Goal: Task Accomplishment & Management: Complete application form

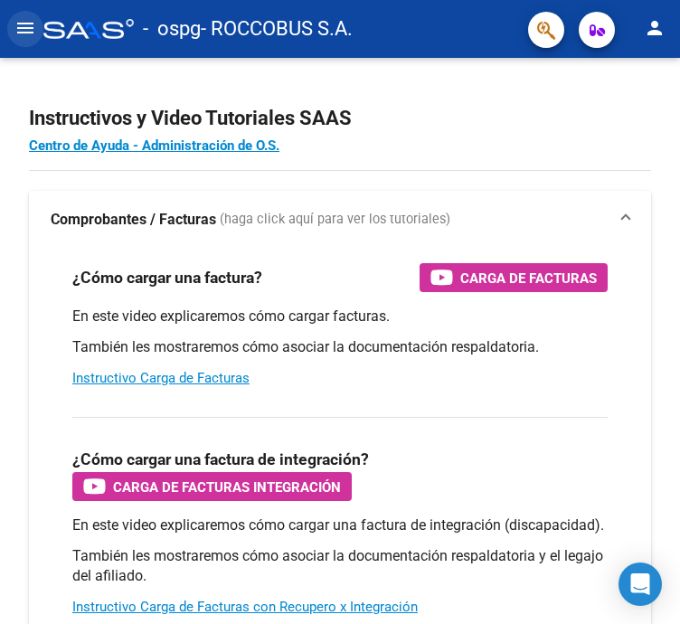
click at [25, 35] on mat-icon "menu" at bounding box center [25, 28] width 22 height 22
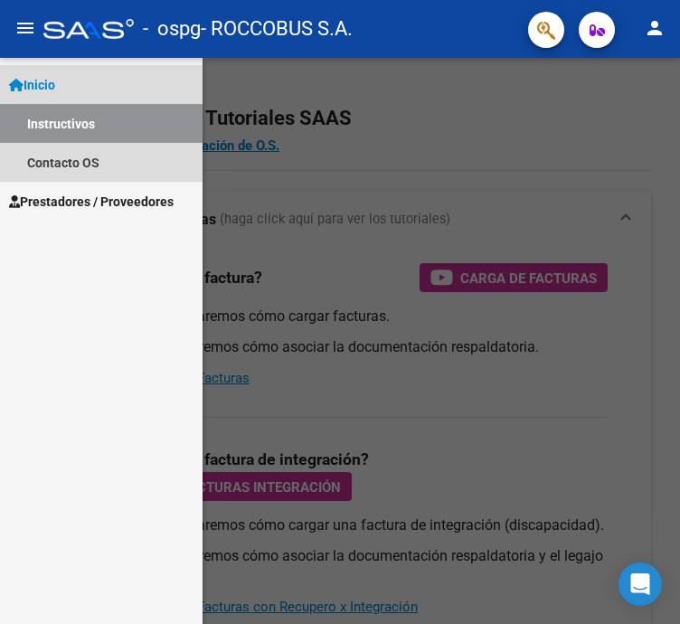
click at [69, 120] on link "Instructivos" at bounding box center [101, 123] width 202 height 39
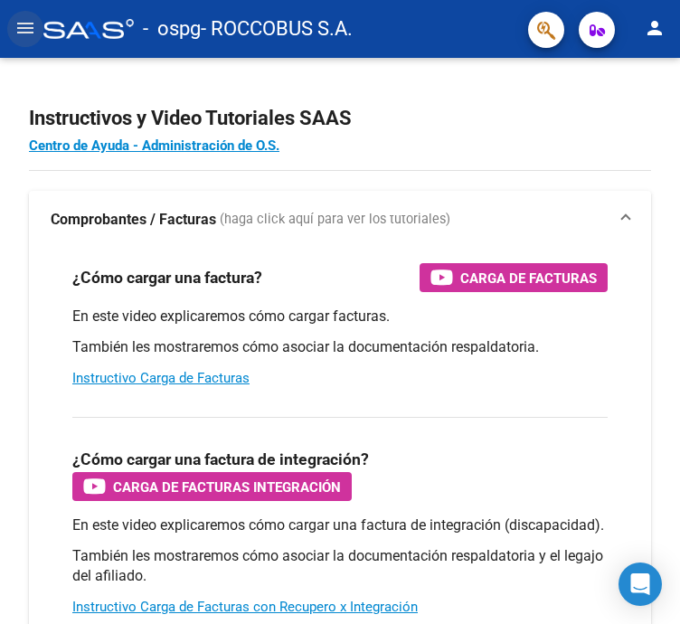
click at [27, 20] on mat-icon "menu" at bounding box center [25, 28] width 22 height 22
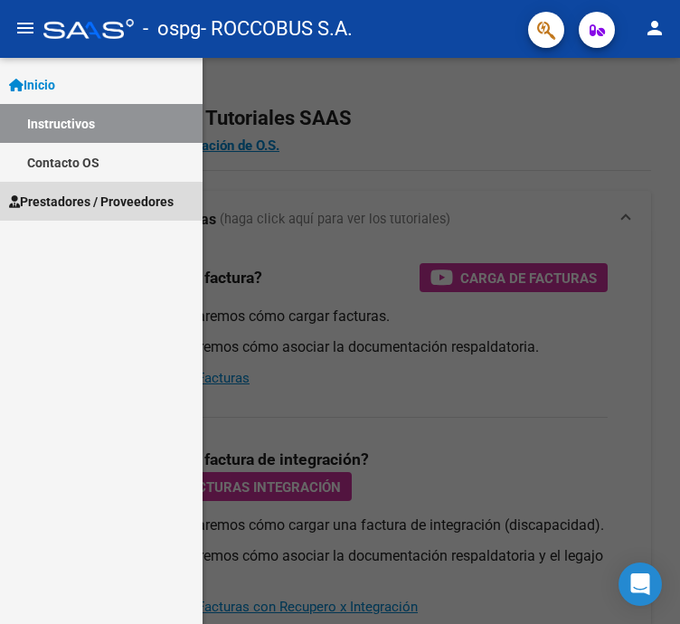
click at [50, 187] on link "Prestadores / Proveedores" at bounding box center [101, 201] width 202 height 39
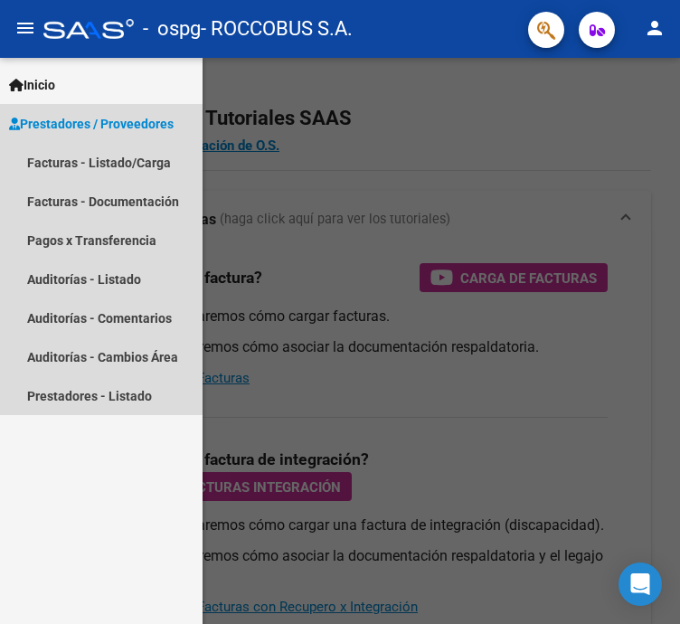
click at [82, 115] on span "Prestadores / Proveedores" at bounding box center [91, 124] width 164 height 20
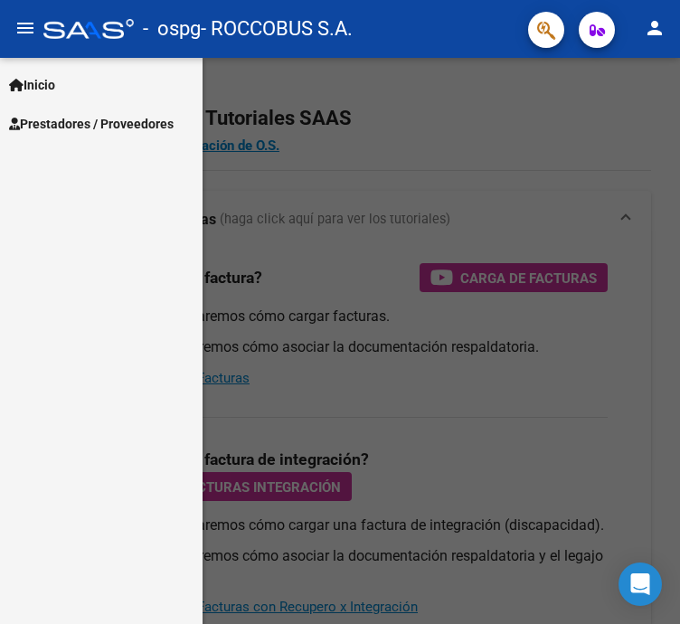
click at [397, 186] on div at bounding box center [340, 341] width 680 height 566
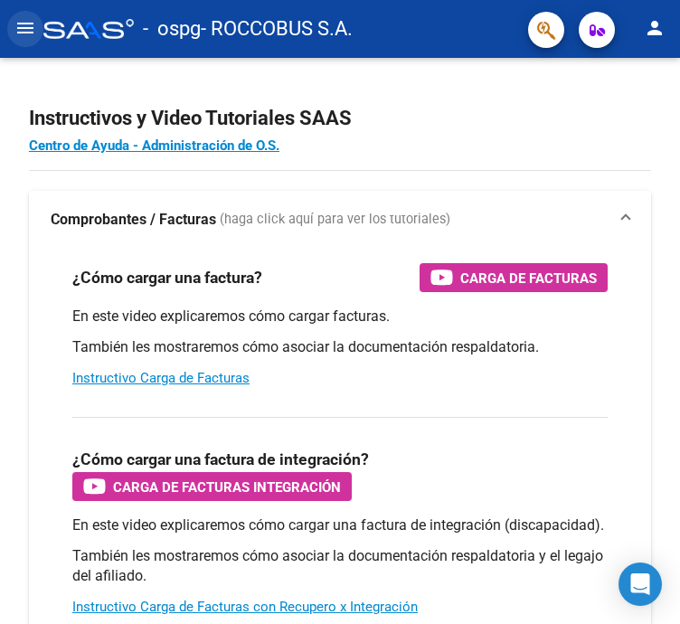
click at [19, 34] on mat-icon "menu" at bounding box center [25, 28] width 22 height 22
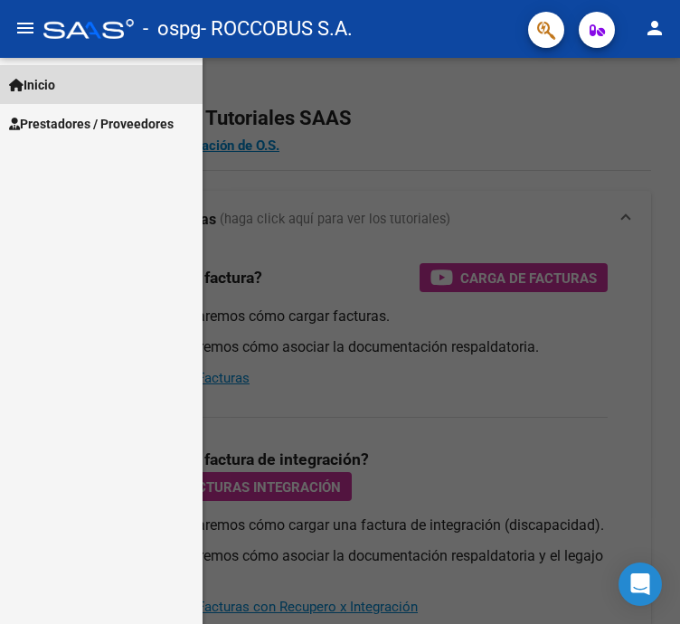
click at [54, 83] on span "Inicio" at bounding box center [32, 85] width 46 height 20
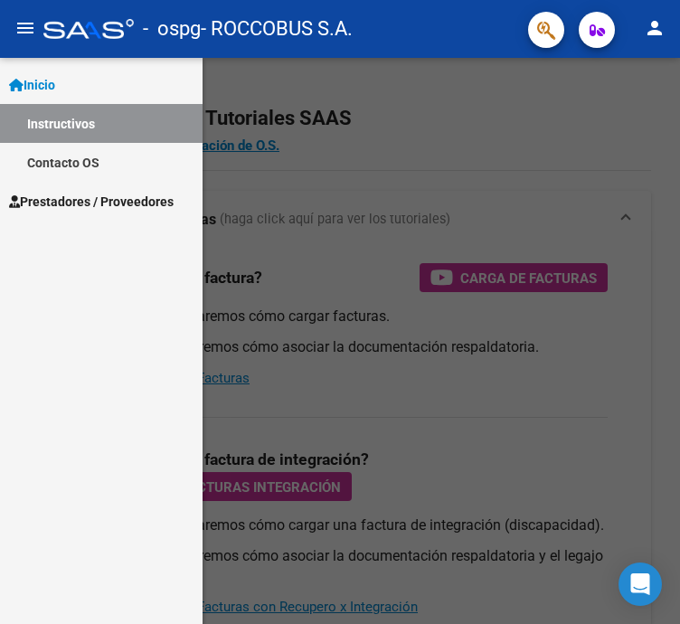
click at [51, 199] on span "Prestadores / Proveedores" at bounding box center [91, 202] width 164 height 20
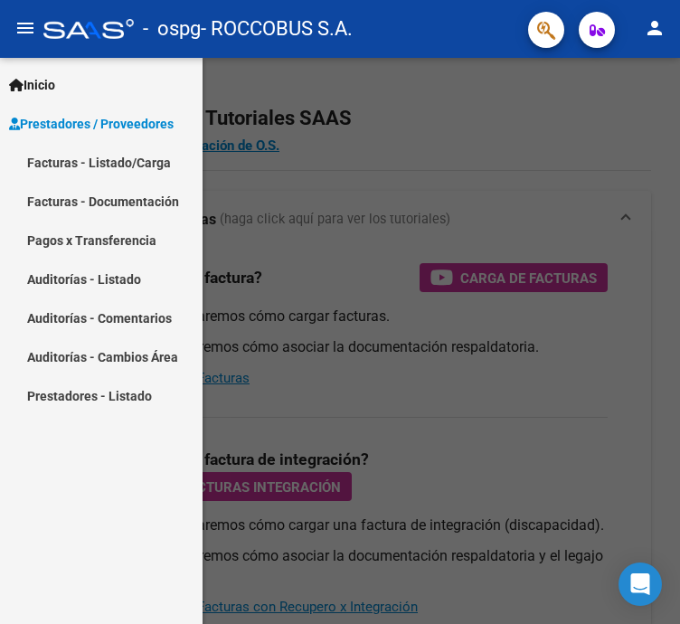
click at [54, 158] on link "Facturas - Listado/Carga" at bounding box center [101, 162] width 202 height 39
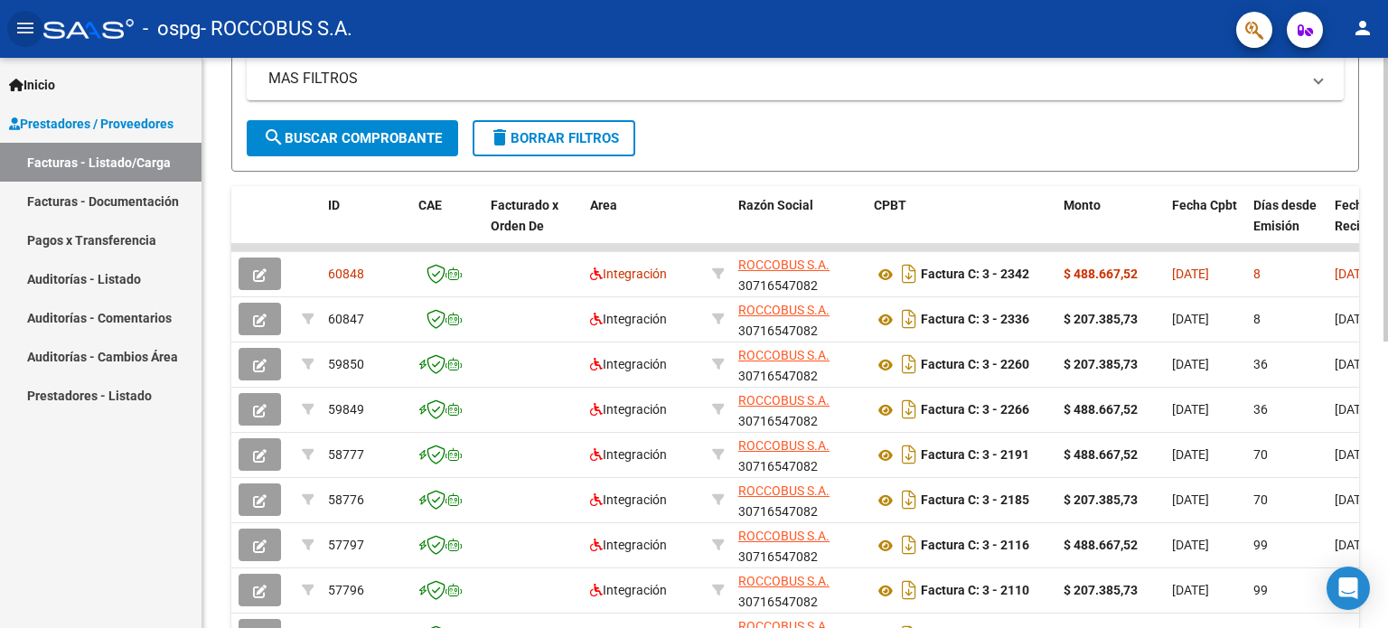
click at [679, 355] on div "Video tutorial PRESTADORES -> Listado de CPBTs Emitidos por Prestadores / Prove…" at bounding box center [797, 245] width 1190 height 1136
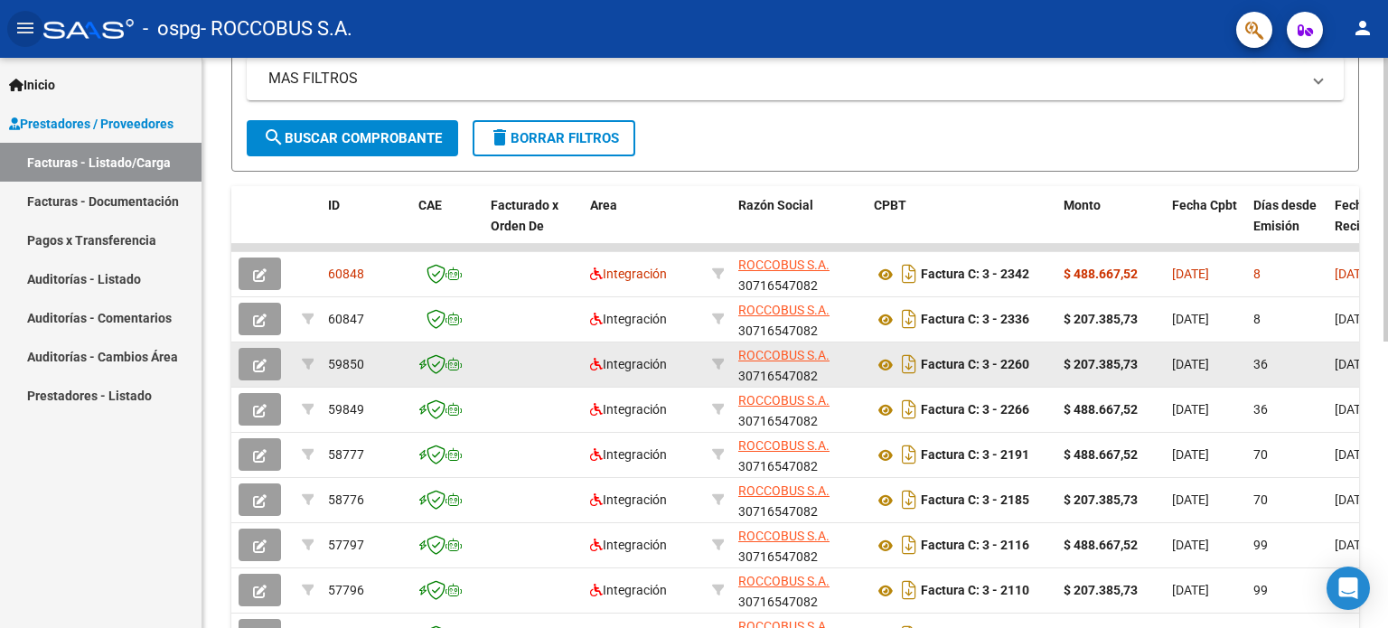
scroll to position [378, 0]
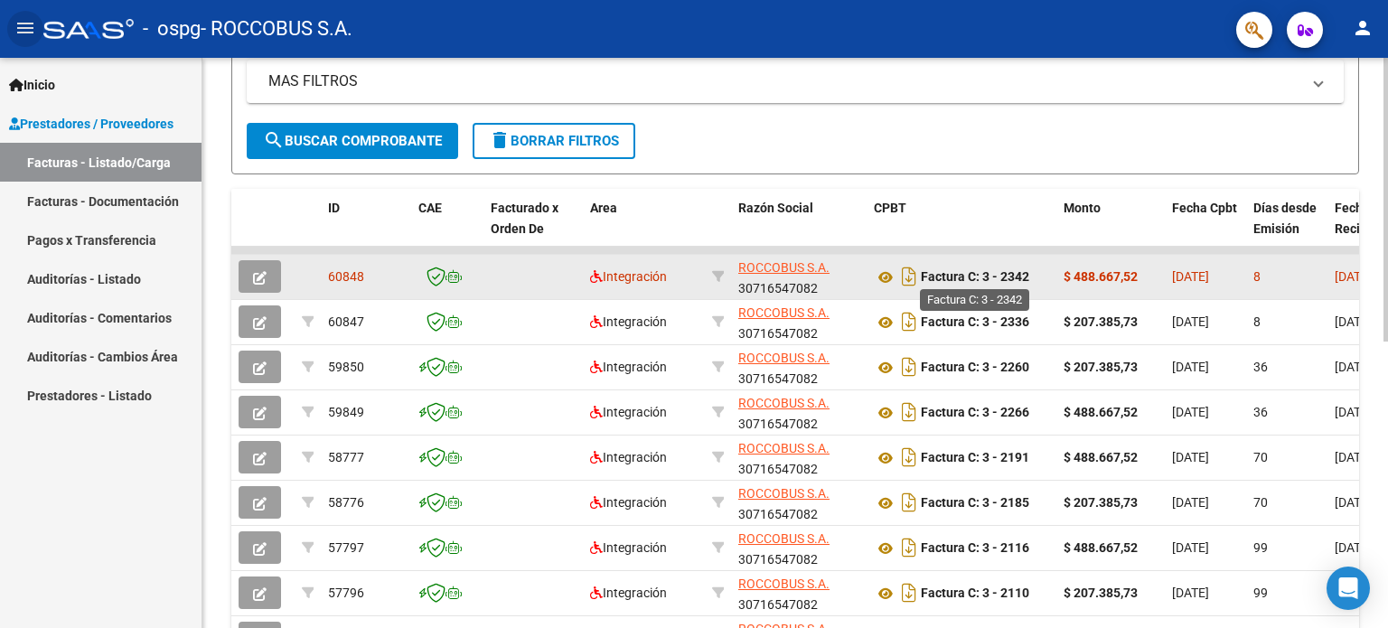
click at [679, 271] on strong "Factura C: 3 - 2342" at bounding box center [975, 277] width 108 height 14
click at [249, 277] on button "button" at bounding box center [260, 276] width 42 height 33
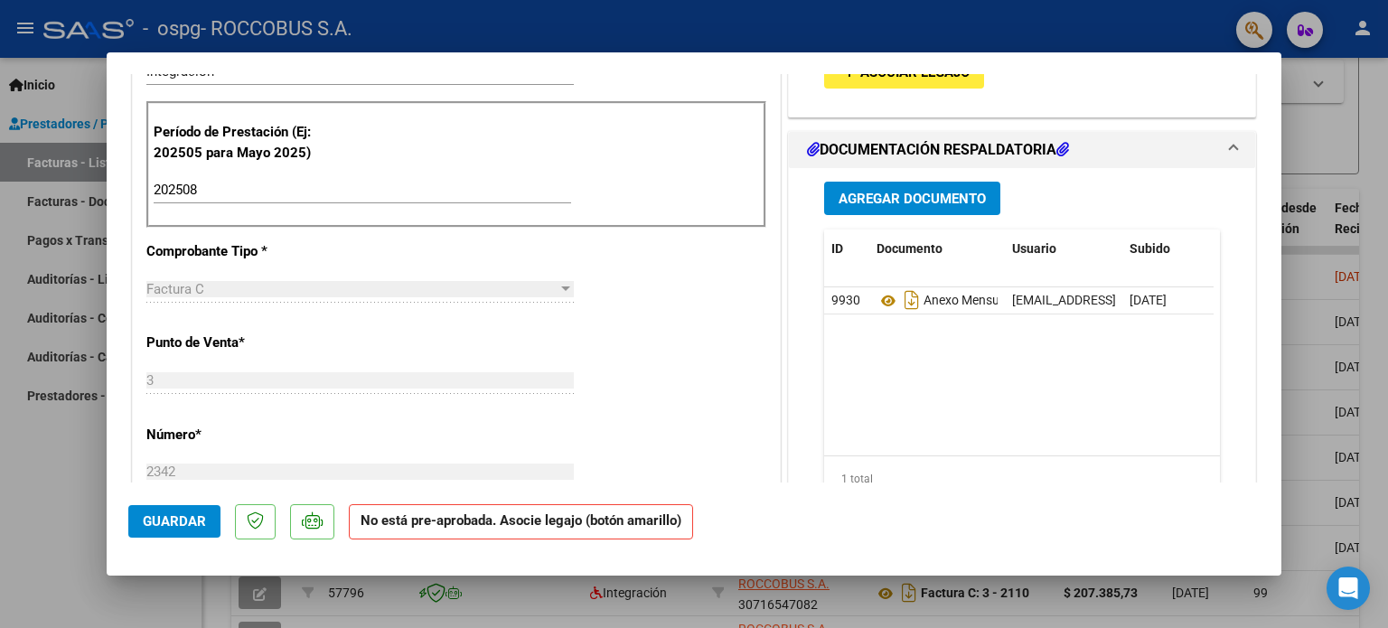
scroll to position [423, 0]
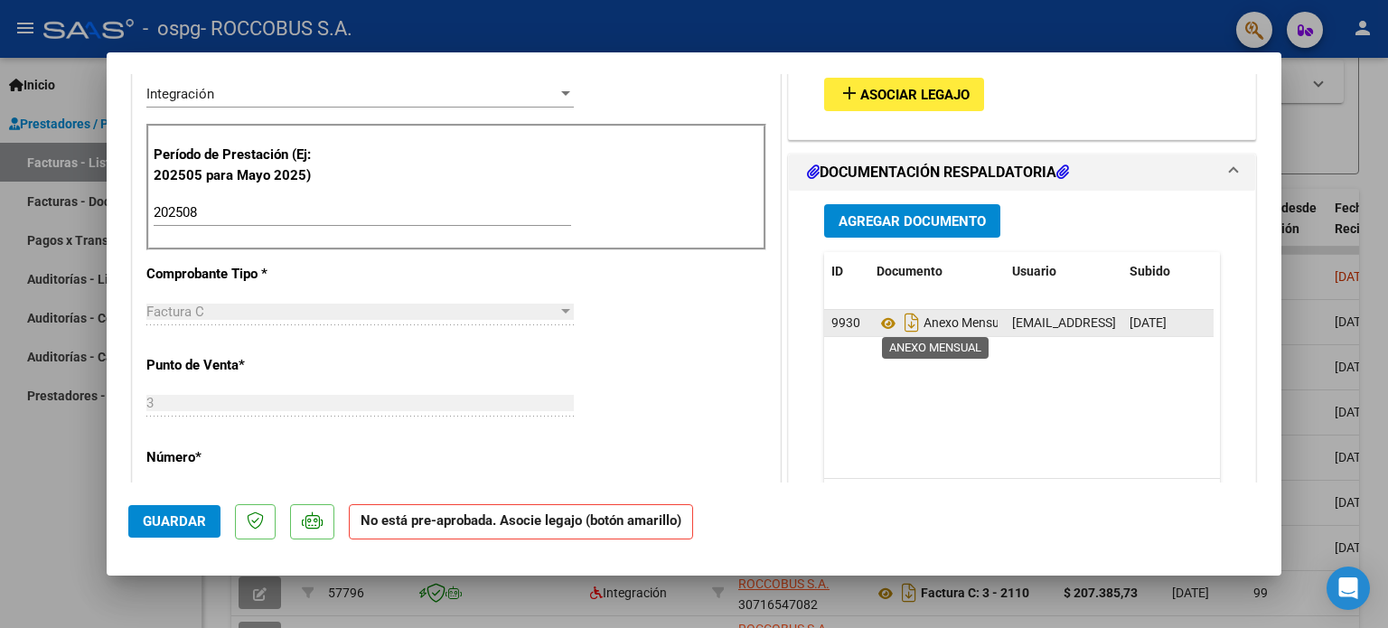
click at [679, 317] on span "Anexo Mensual" at bounding box center [943, 323] width 133 height 14
click at [679, 317] on icon at bounding box center [888, 324] width 23 height 22
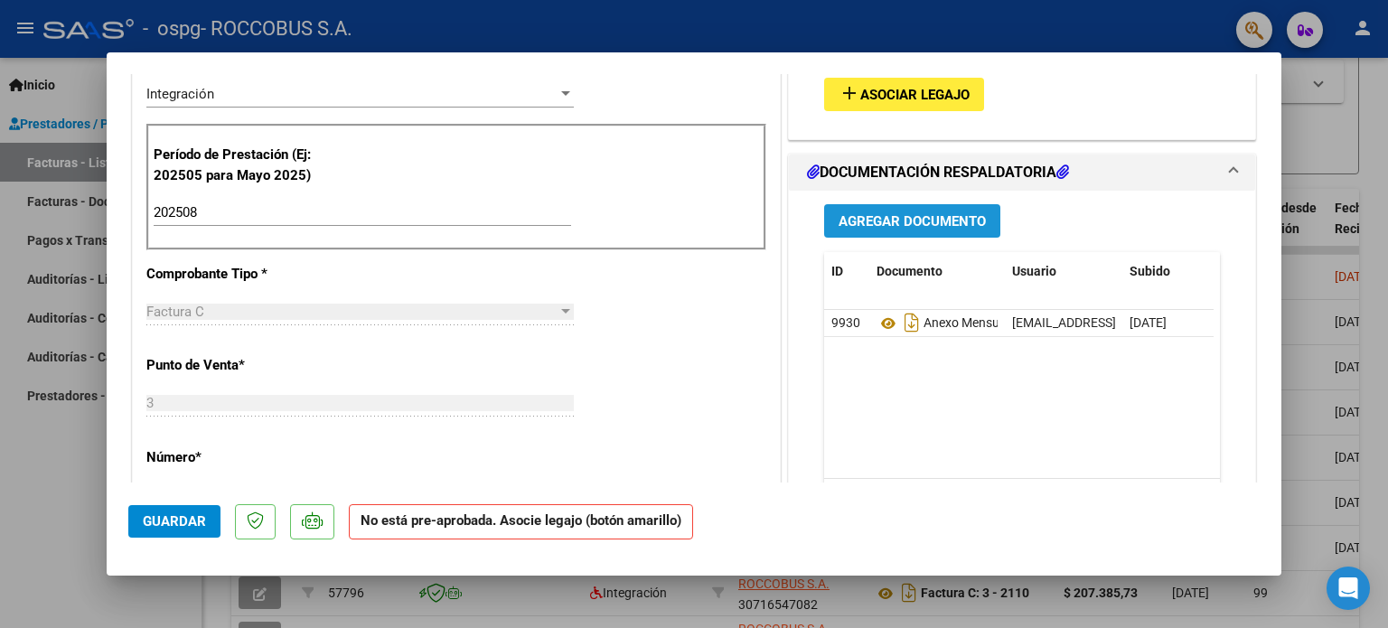
click at [679, 220] on span "Agregar Documento" at bounding box center [912, 221] width 147 height 16
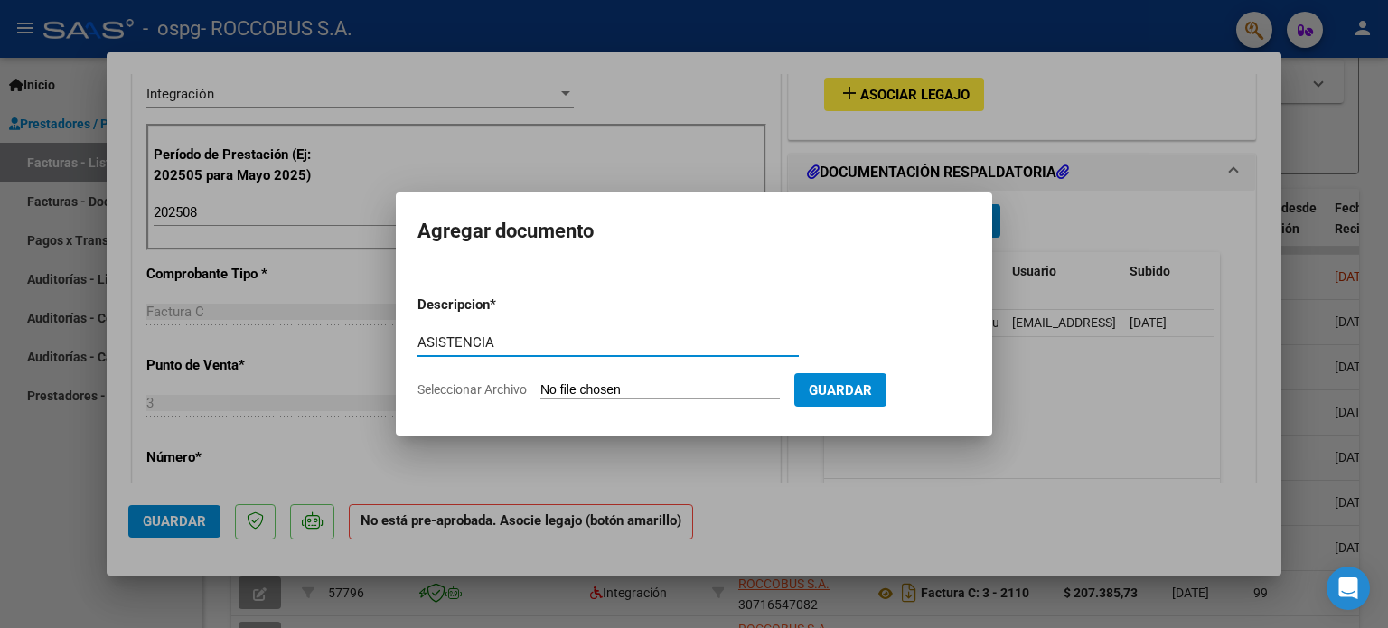
type input "ASISTENCIA"
click at [552, 389] on input "Seleccionar Archivo" at bounding box center [660, 390] width 240 height 17
type input "C:\fakepath\[PERSON_NAME].pdf"
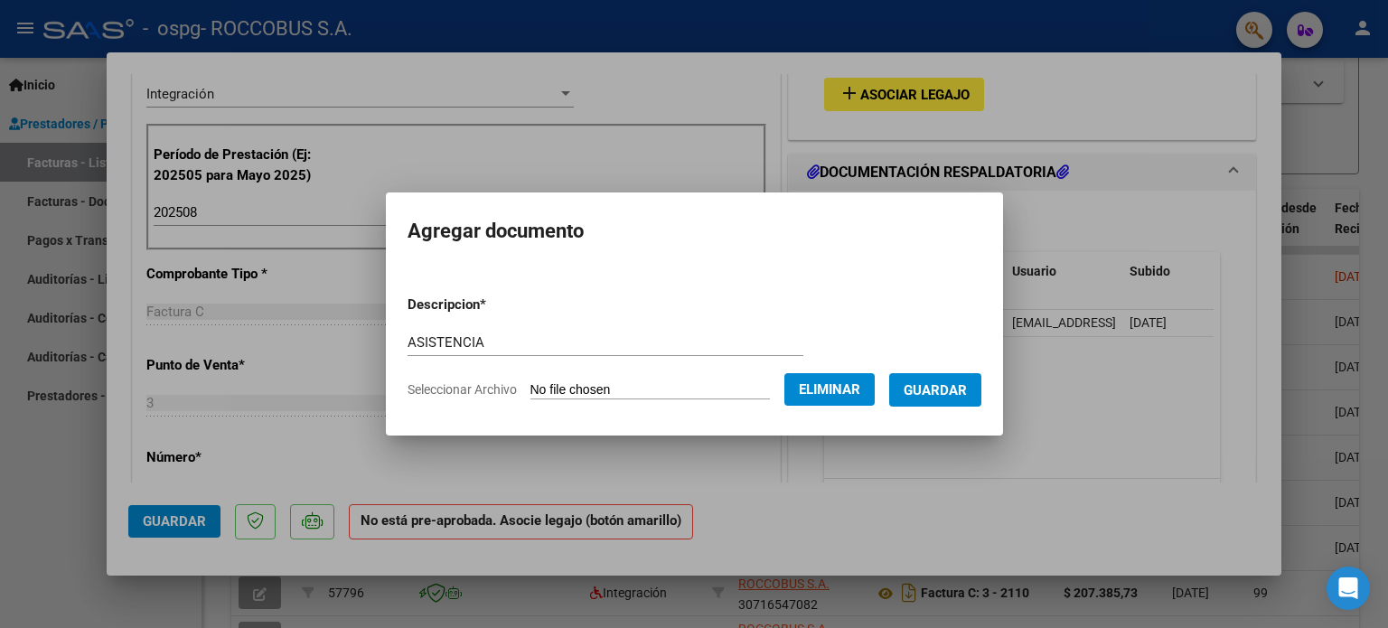
click at [469, 332] on div "ASISTENCIA Escriba aquí una descripcion" at bounding box center [606, 342] width 396 height 27
drag, startPoint x: 466, startPoint y: 341, endPoint x: 247, endPoint y: 332, distance: 219.8
click at [271, 334] on div "COMPROBANTE VER COMPROBANTE ESTADO: Recibida. En proceso de confirmacion/acepta…" at bounding box center [694, 314] width 1388 height 628
type input "ANEXO MENSUAL"
click at [679, 375] on button "Guardar" at bounding box center [935, 389] width 92 height 33
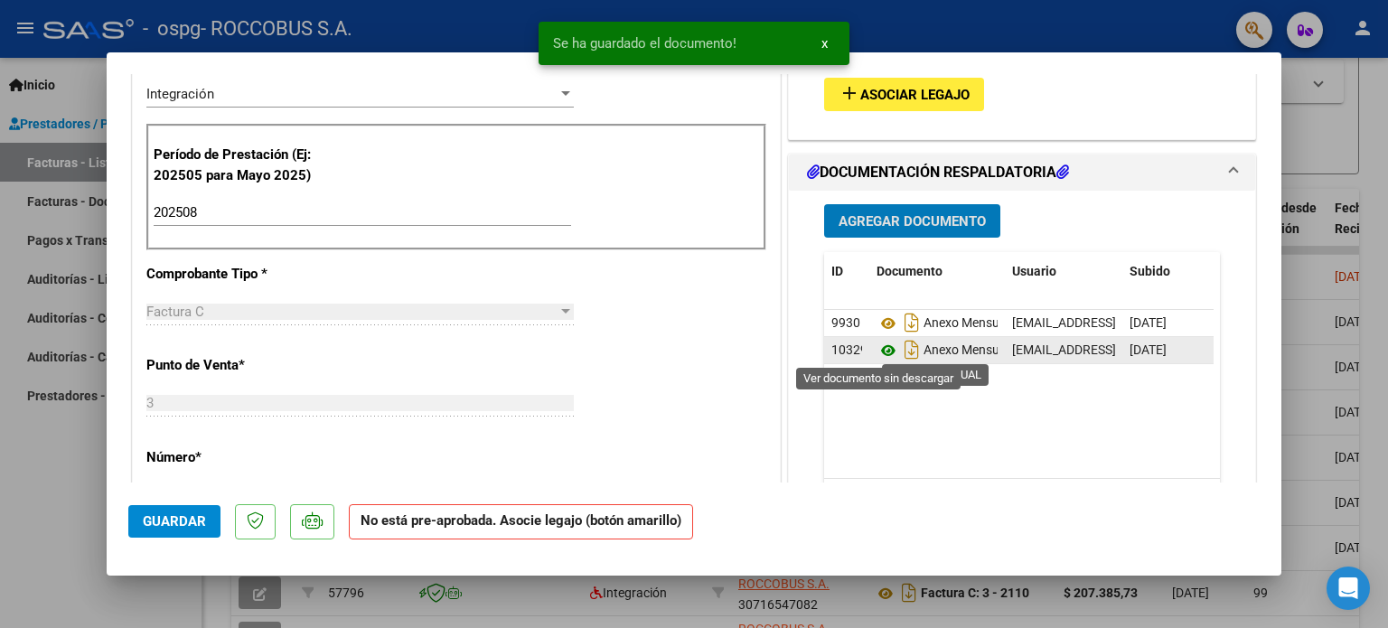
click at [679, 344] on icon at bounding box center [888, 351] width 23 height 22
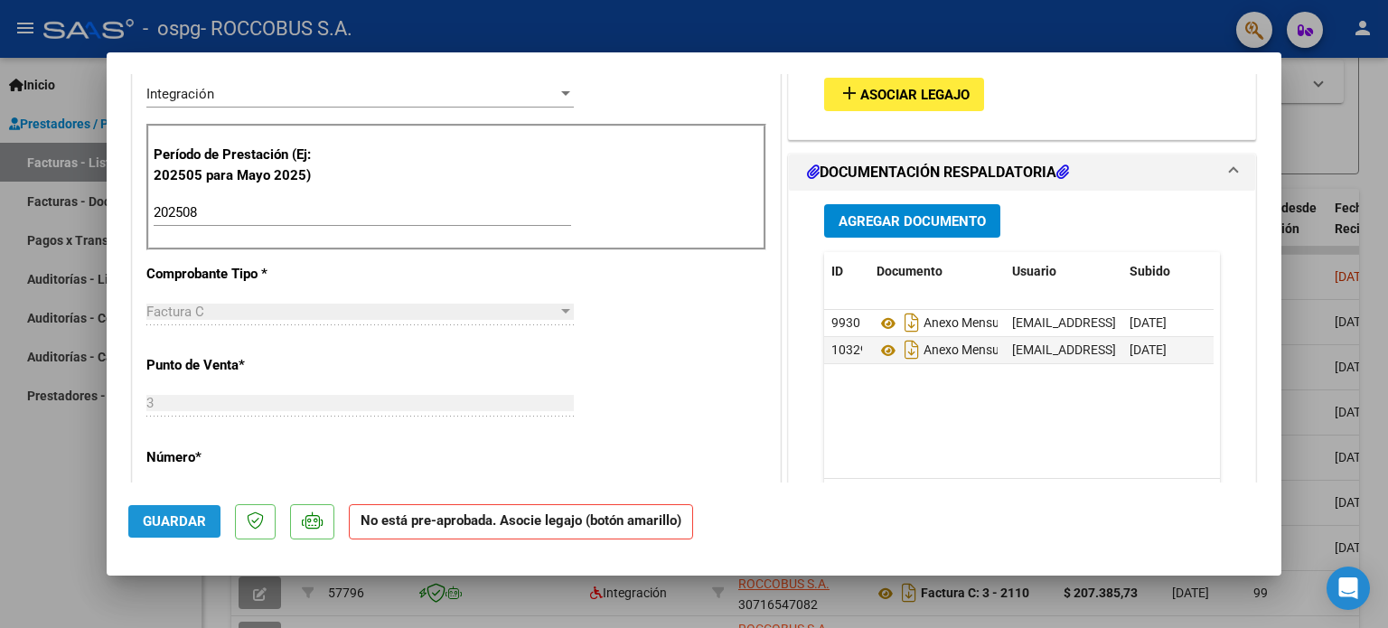
click at [166, 535] on button "Guardar" at bounding box center [174, 521] width 92 height 33
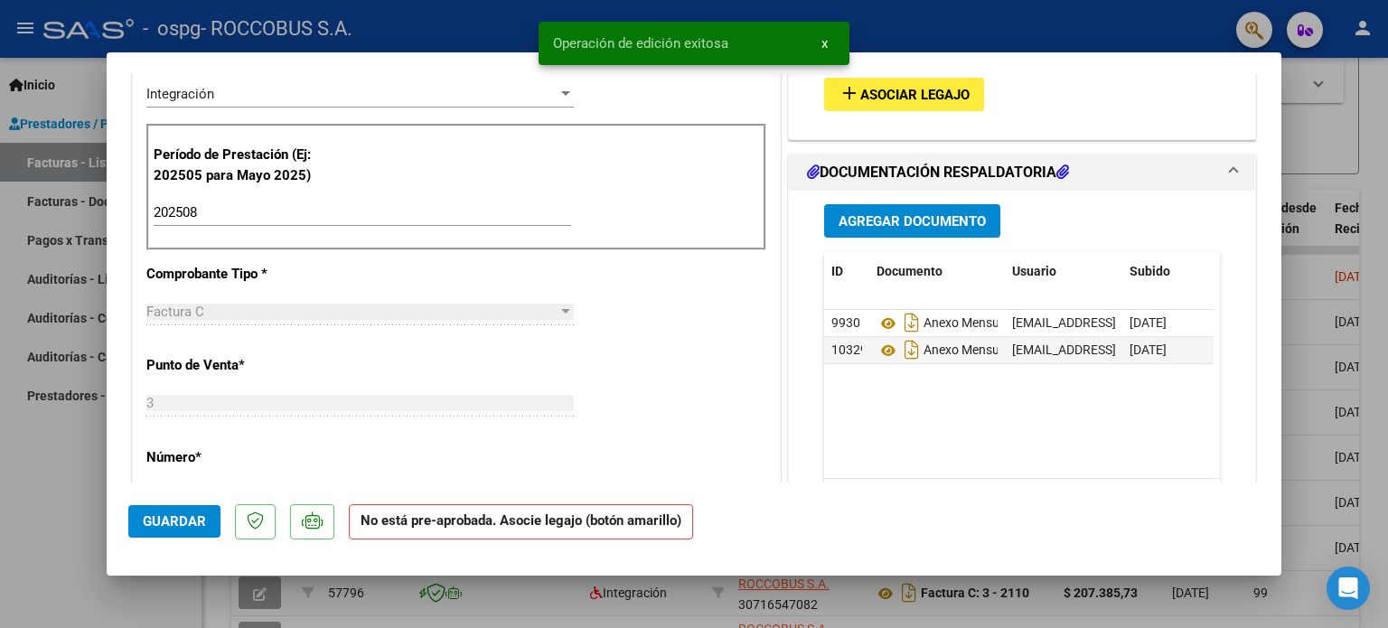
type input "$ 0,00"
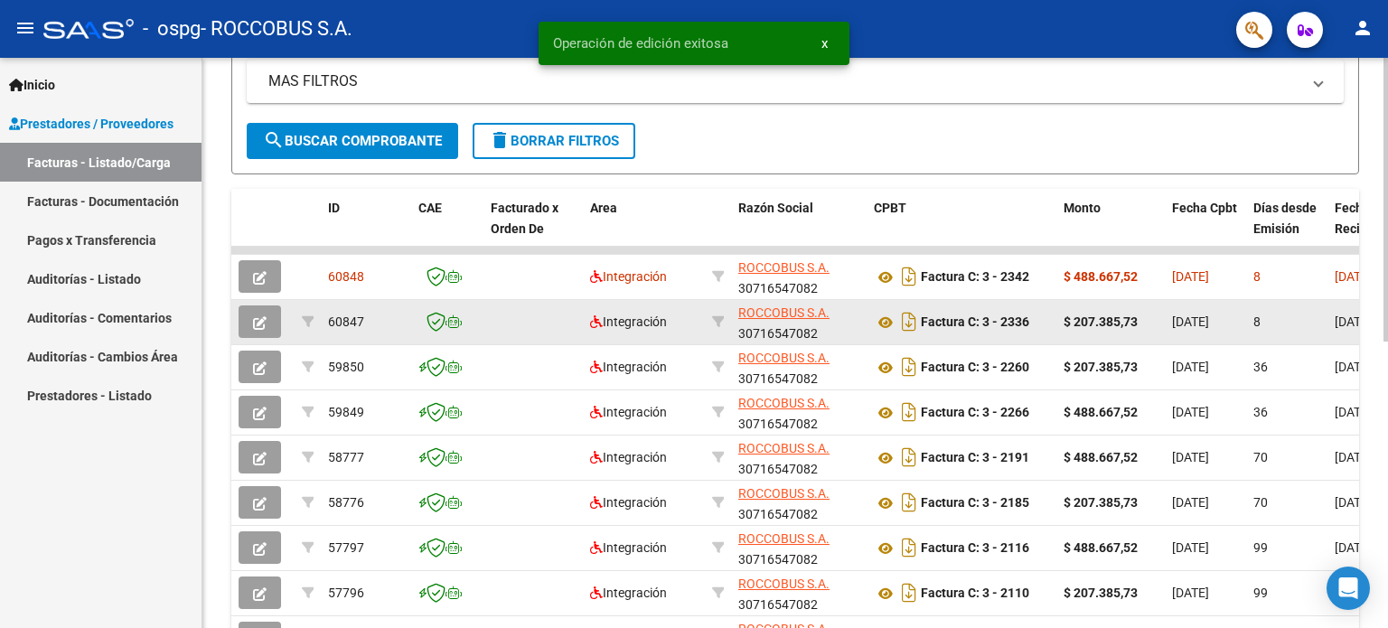
click at [679, 335] on datatable-body-cell "Factura C: 3 - 2336" at bounding box center [962, 322] width 190 height 44
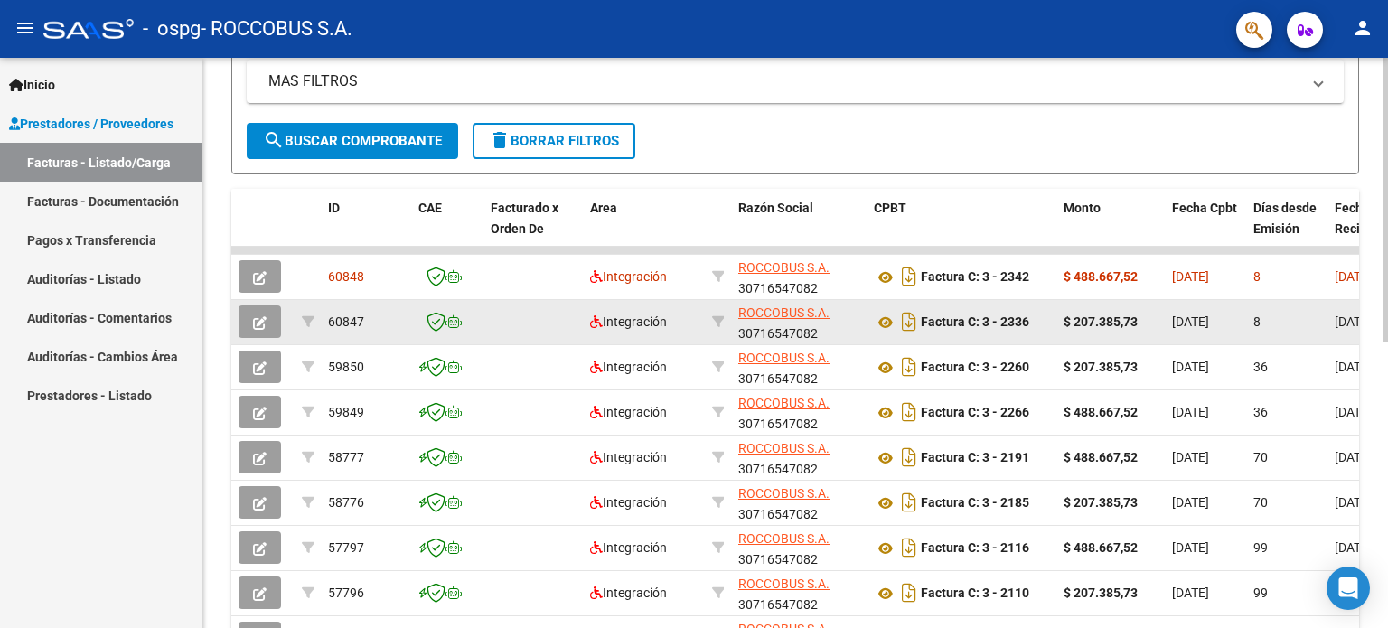
click at [261, 324] on icon "button" at bounding box center [260, 323] width 14 height 14
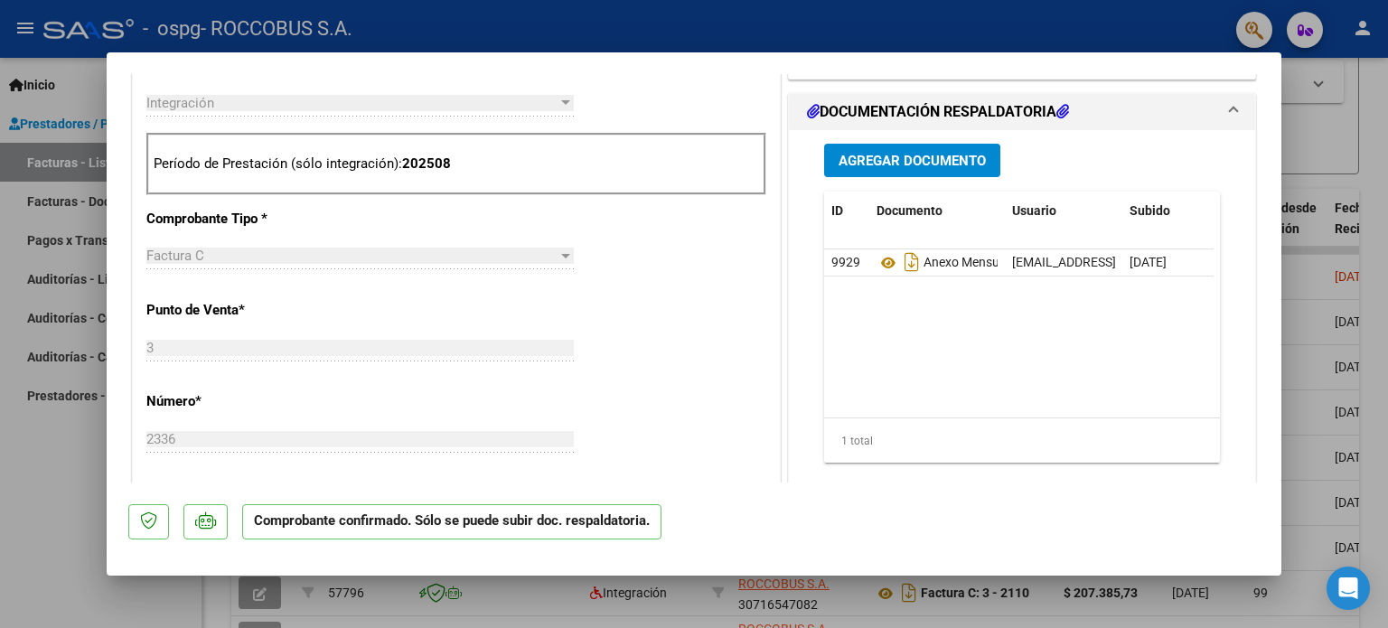
scroll to position [411, 0]
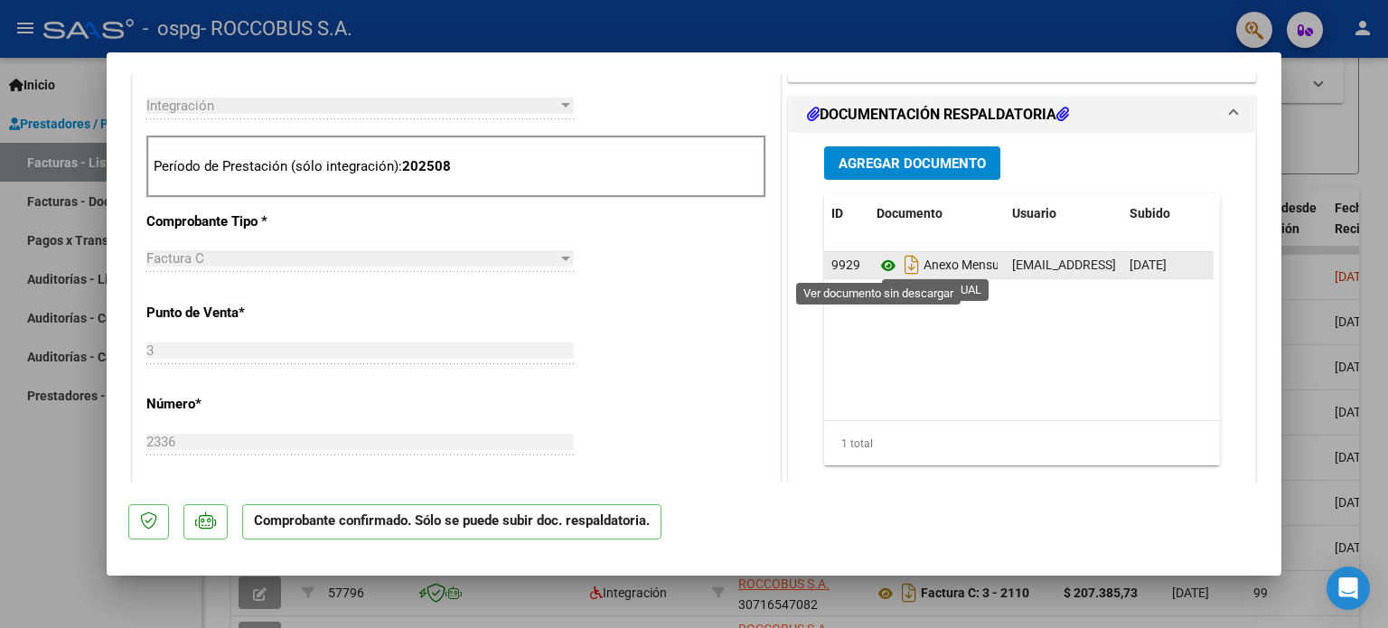
click at [679, 258] on icon at bounding box center [888, 266] width 23 height 22
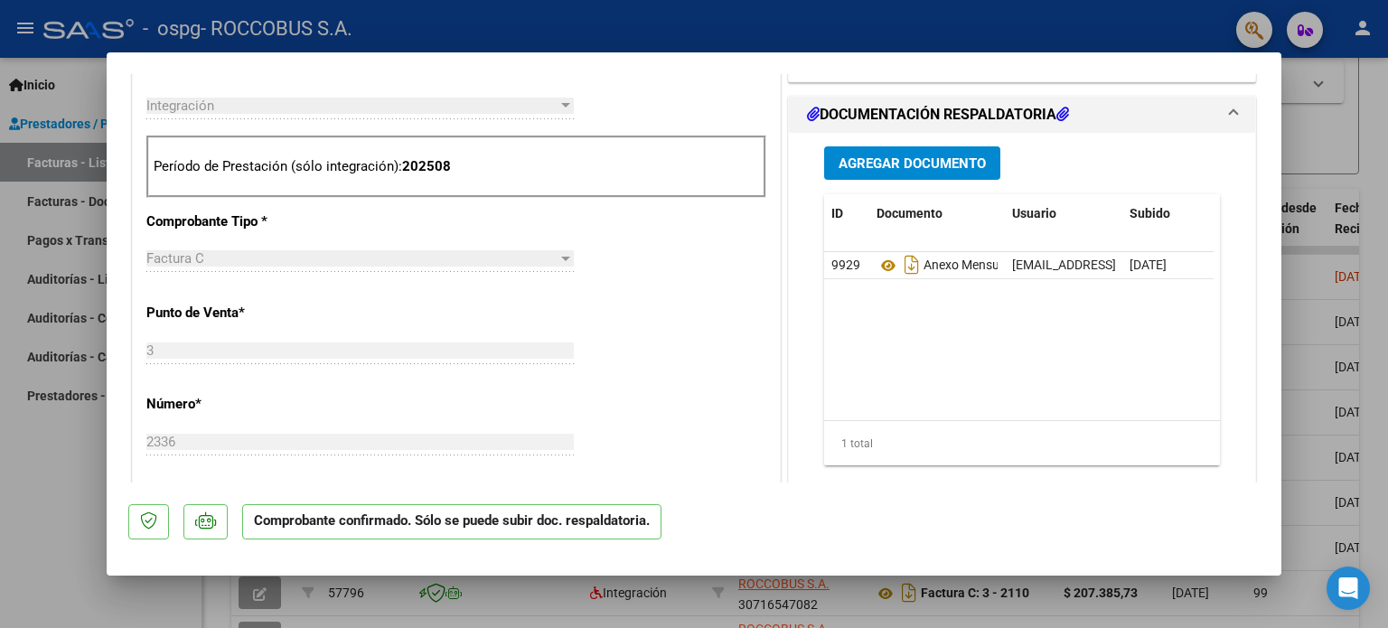
type input "$ 0,00"
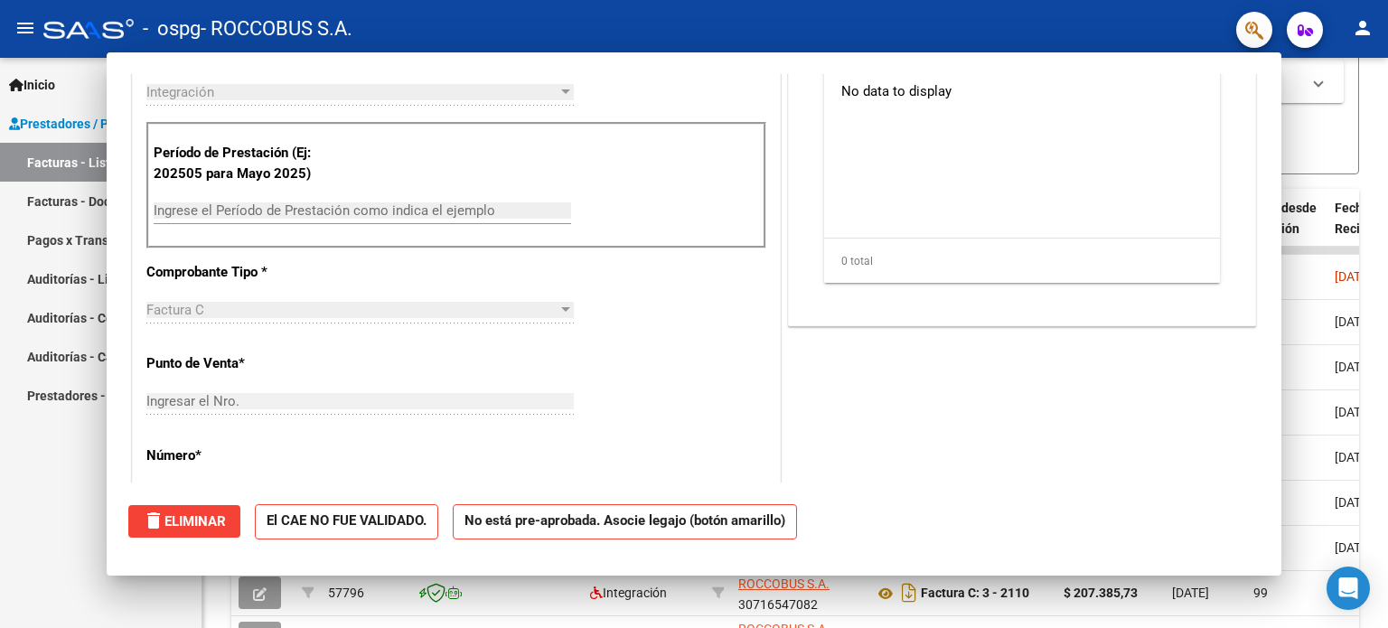
scroll to position [0, 0]
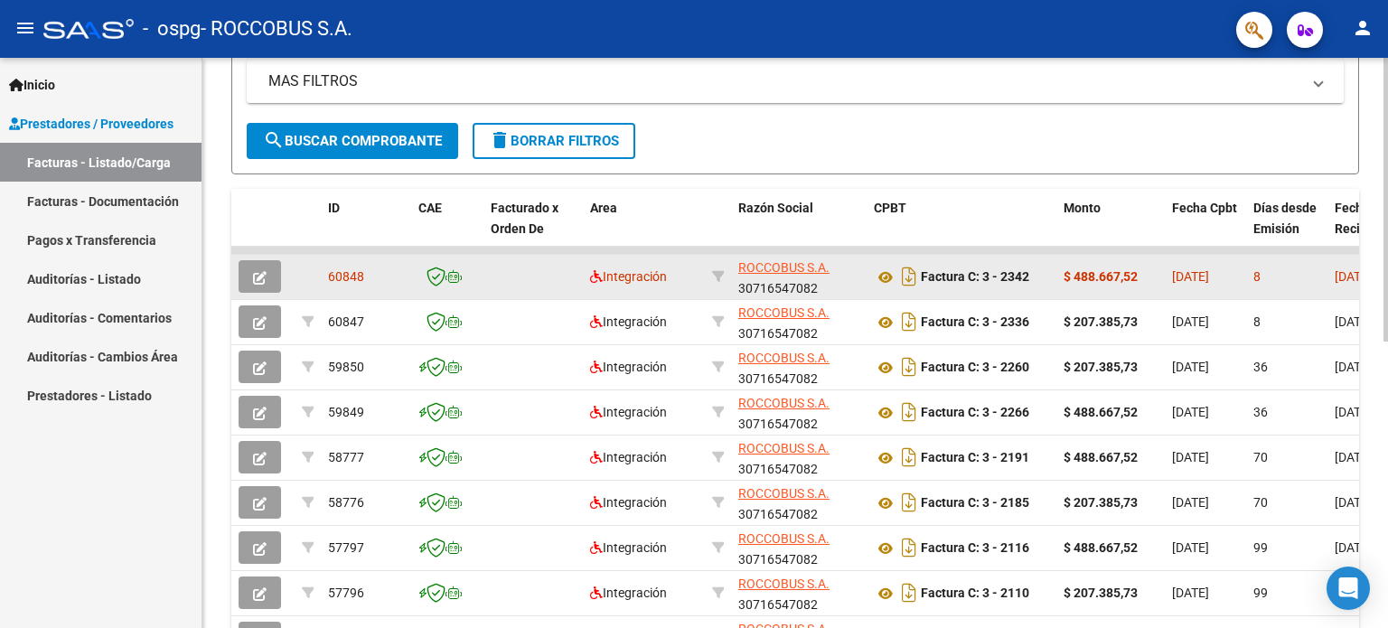
click at [679, 289] on div "ROCCOBUS S.A. 30716547082" at bounding box center [798, 277] width 121 height 38
click at [267, 277] on button "button" at bounding box center [260, 276] width 42 height 33
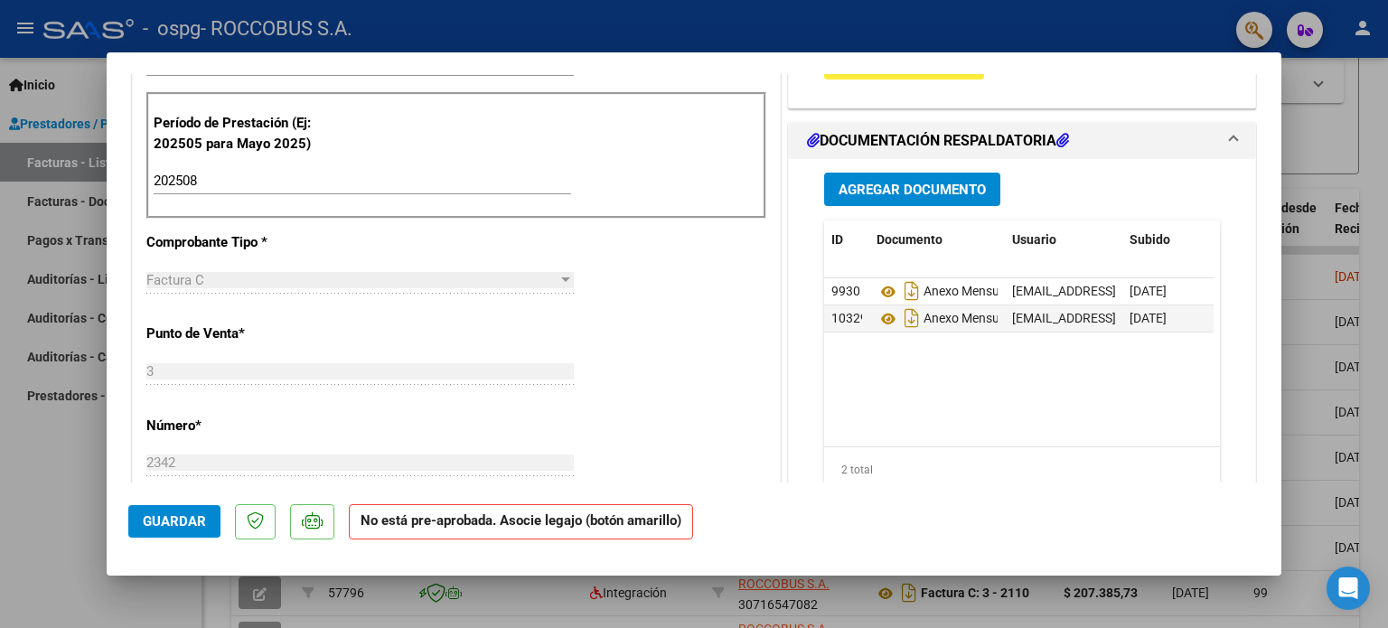
scroll to position [409, 0]
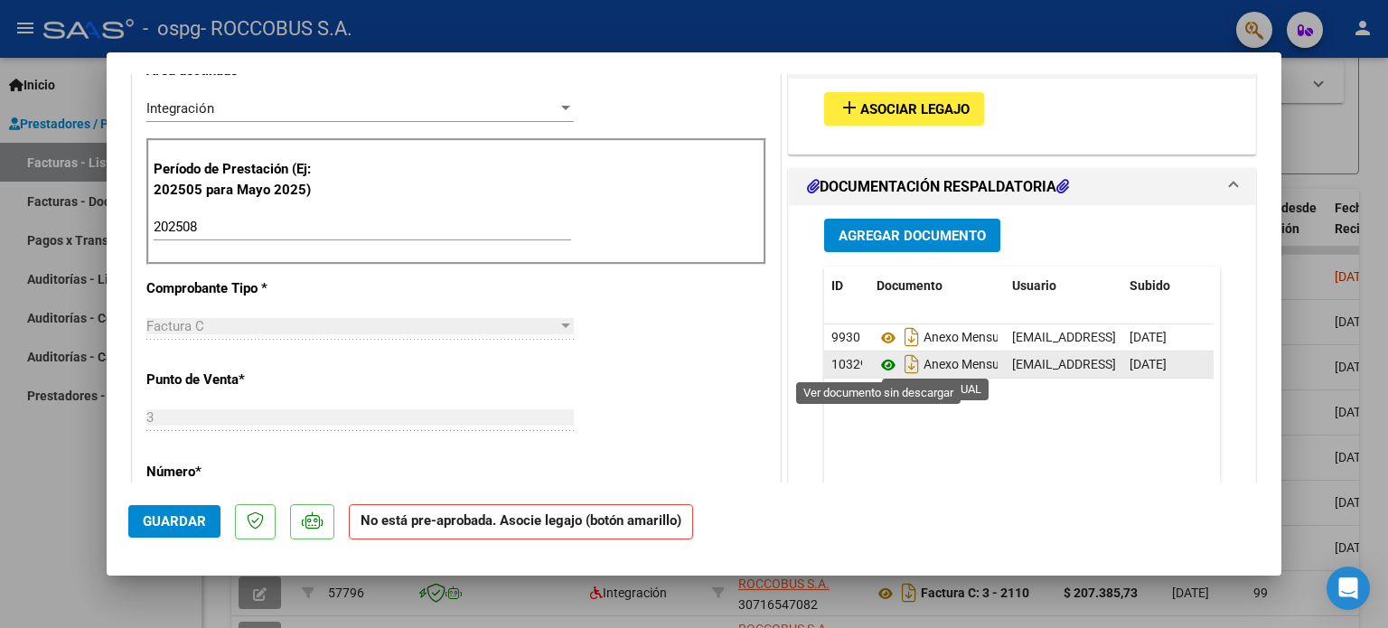
click at [679, 359] on icon at bounding box center [888, 365] width 23 height 22
type input "$ 0,00"
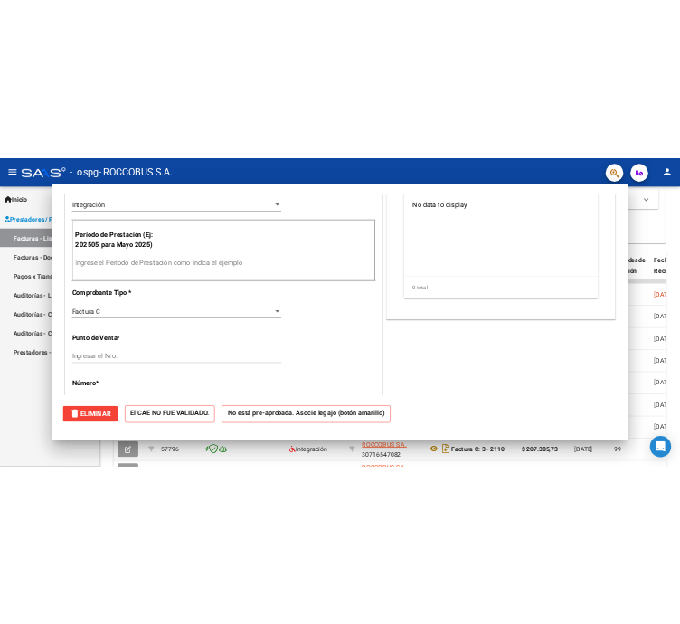
scroll to position [0, 0]
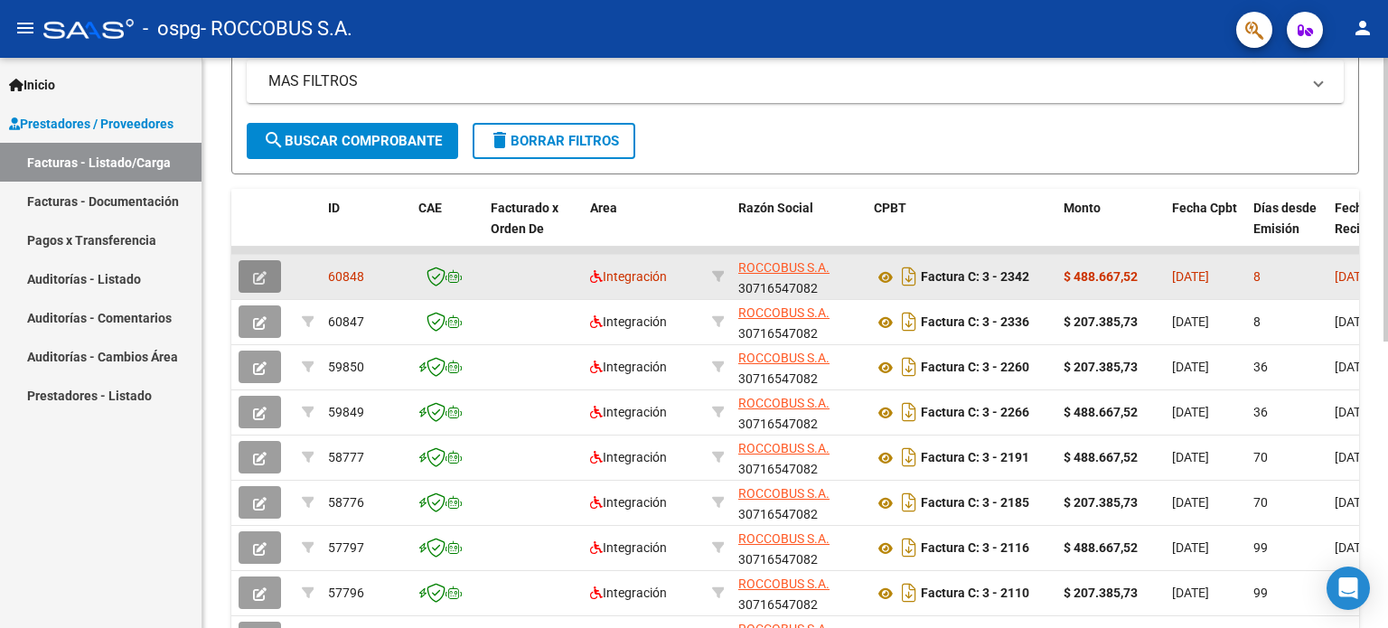
click at [270, 285] on button "button" at bounding box center [260, 276] width 42 height 33
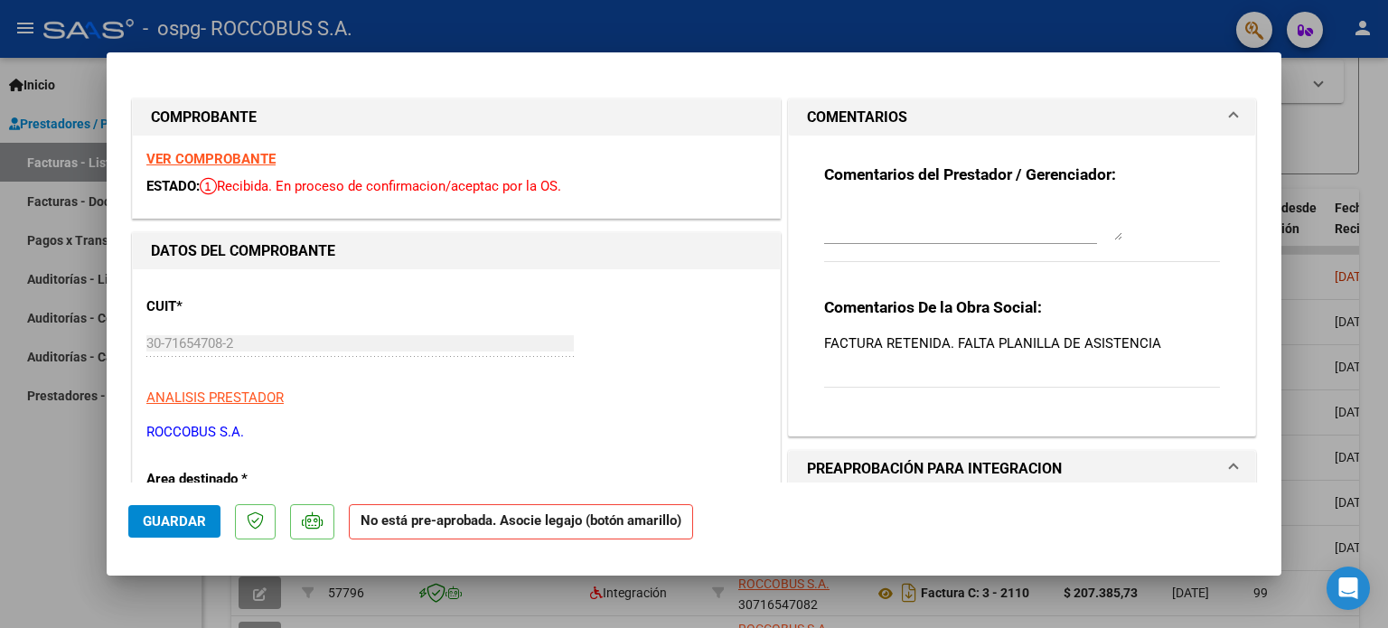
click at [679, 343] on p "FACTURA RETENIDA. FALTA PLANILLA DE ASISTENCIA" at bounding box center [1022, 344] width 396 height 20
drag, startPoint x: 1145, startPoint y: 345, endPoint x: 803, endPoint y: 340, distance: 342.6
click at [679, 340] on div "Comentarios del Prestador / Gerenciador: Comentarios De la Obra Social: FACTURA…" at bounding box center [1022, 279] width 423 height 286
click at [679, 375] on div "Comentarios De la Obra Social: FACTURA RETENIDA. FALTA PLANILLA DE ASISTENCIA" at bounding box center [1022, 352] width 396 height 110
click at [679, 139] on div at bounding box center [694, 314] width 1388 height 628
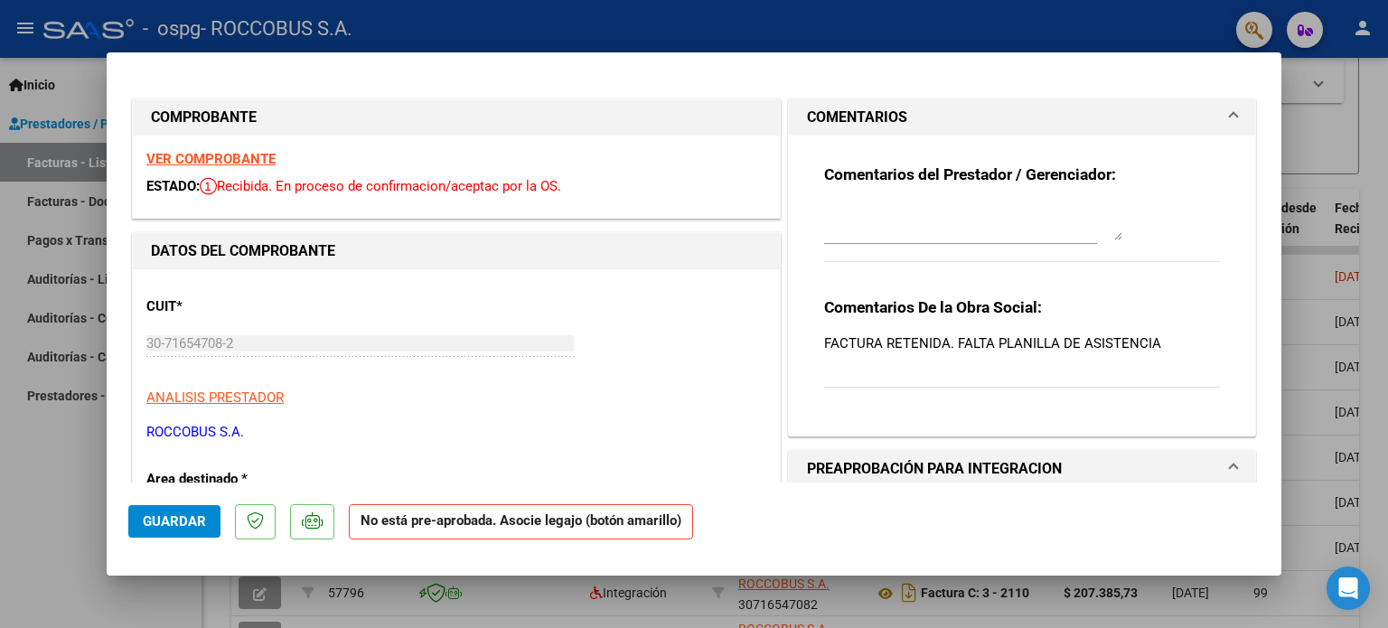
type input "$ 0,00"
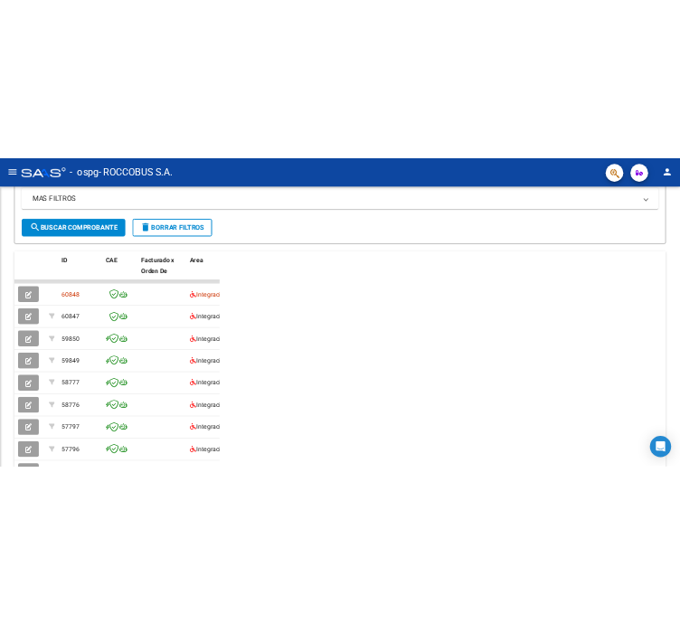
scroll to position [491, 0]
